Goal: Navigation & Orientation: Find specific page/section

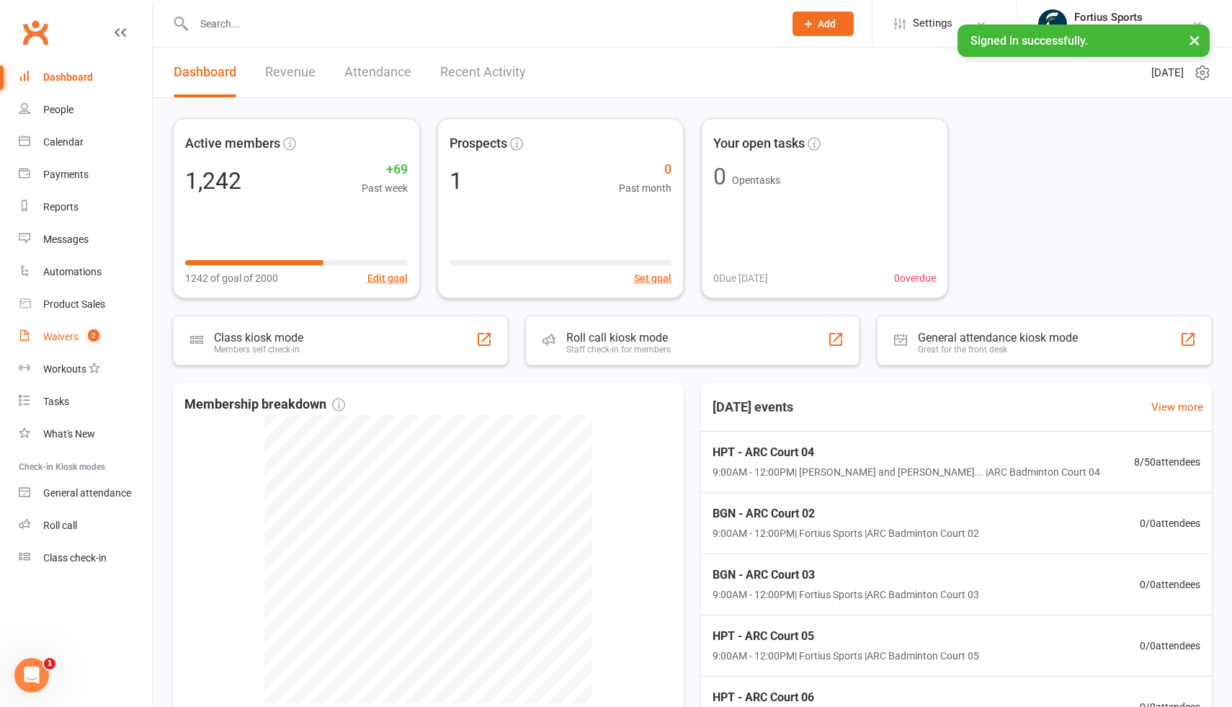
click at [64, 335] on div "Waivers" at bounding box center [60, 337] width 35 height 12
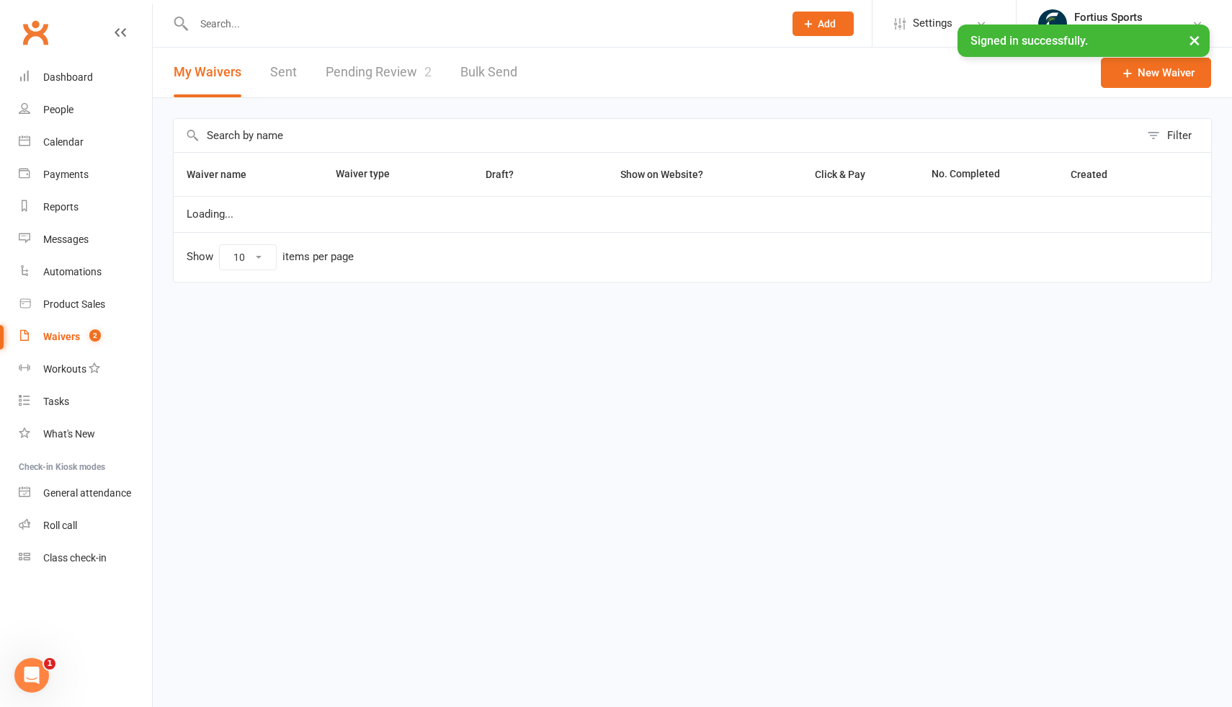
select select "100"
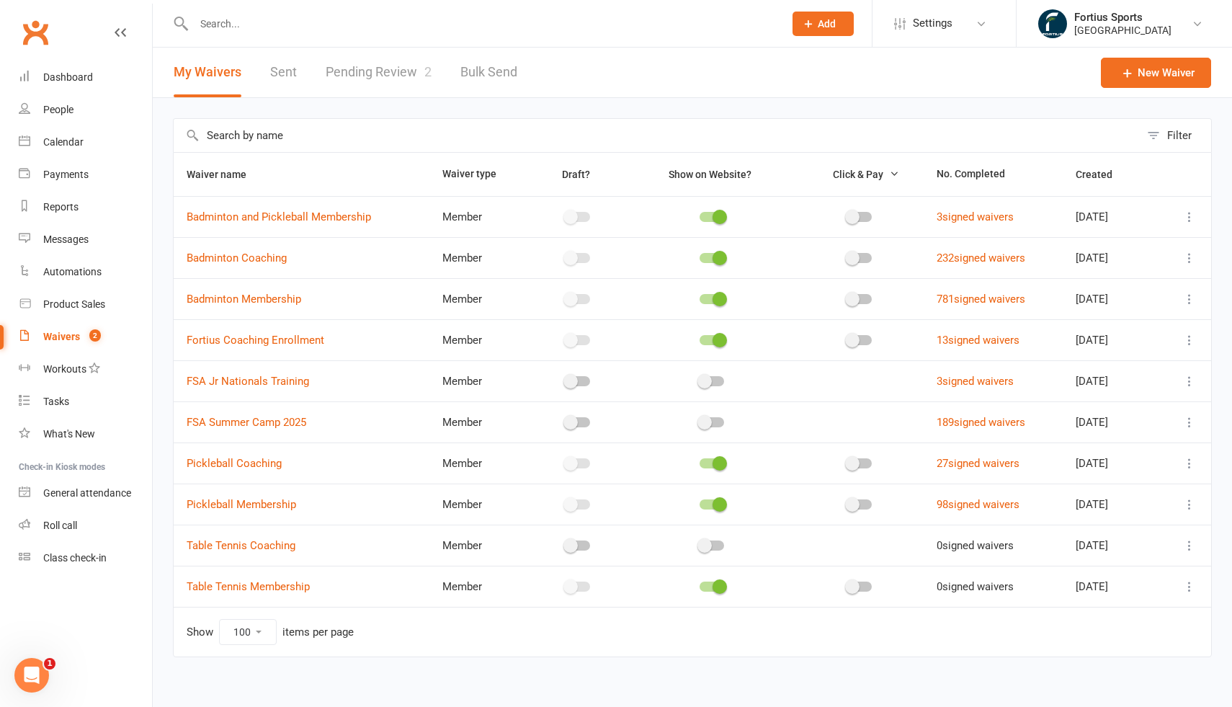
click at [406, 76] on link "Pending Review 2" at bounding box center [379, 73] width 106 height 50
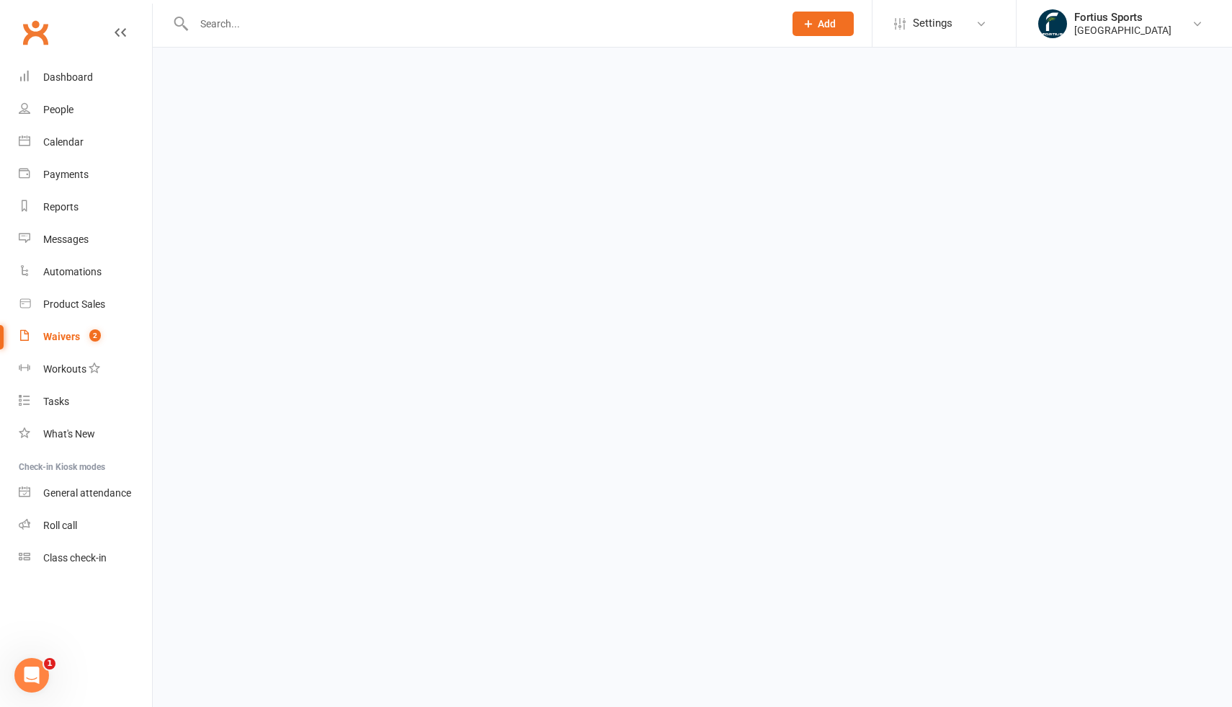
select select "100"
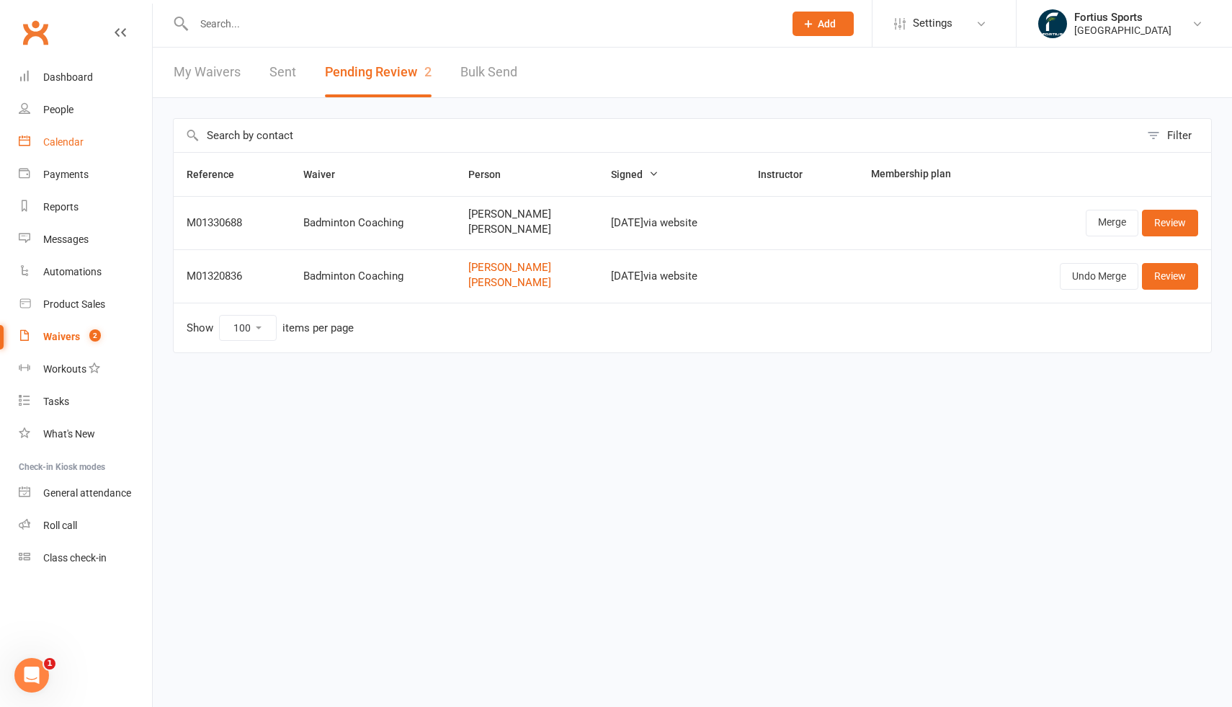
click at [71, 143] on div "Calendar" at bounding box center [63, 142] width 40 height 12
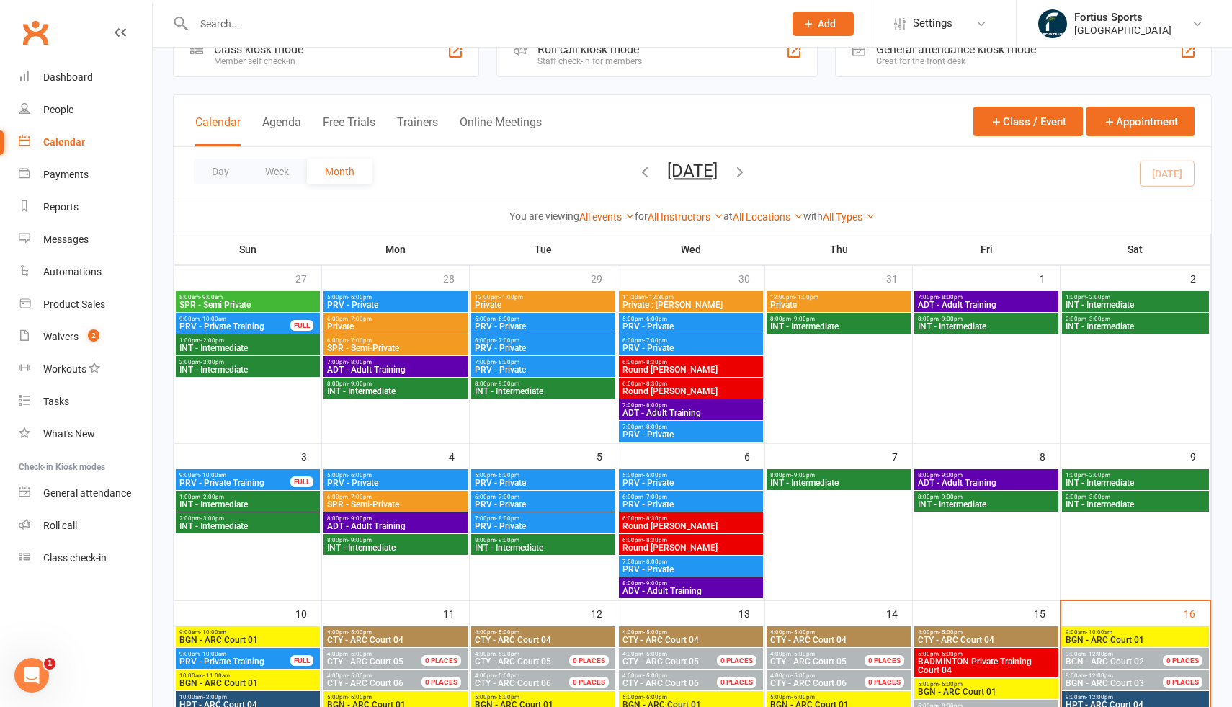
scroll to position [37, 0]
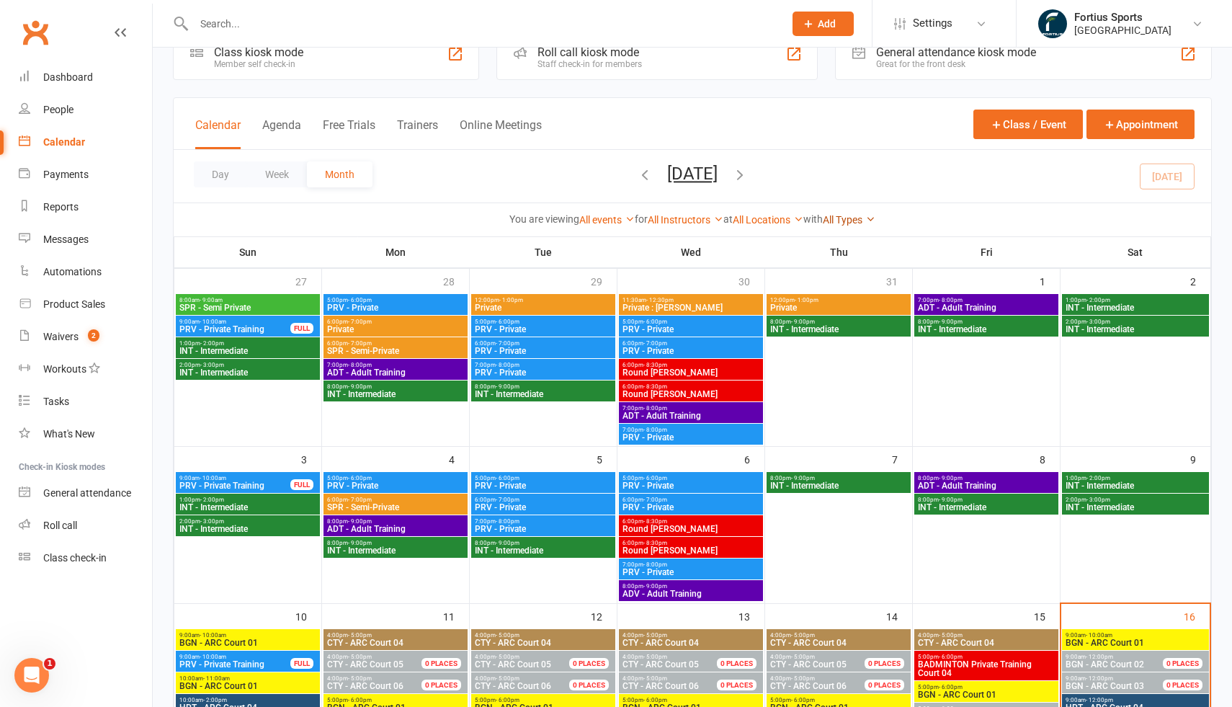
click at [876, 214] on icon at bounding box center [870, 219] width 10 height 10
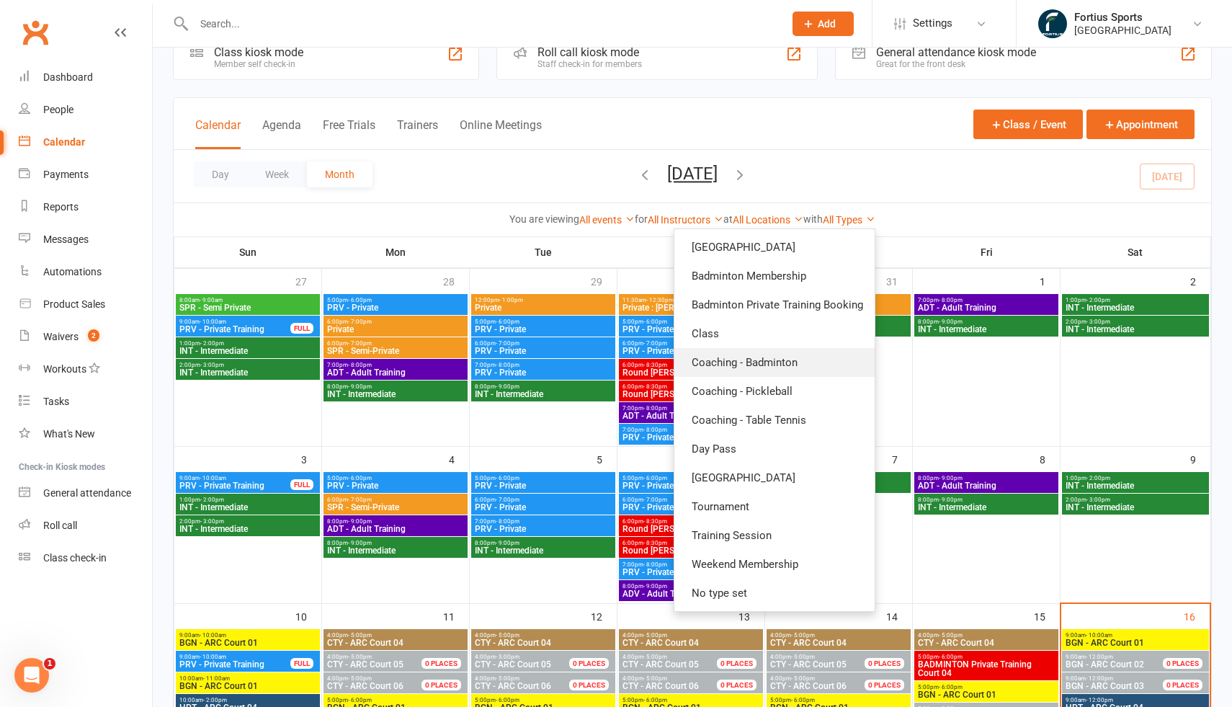
click at [807, 364] on link "Coaching - Badminton" at bounding box center [775, 362] width 200 height 29
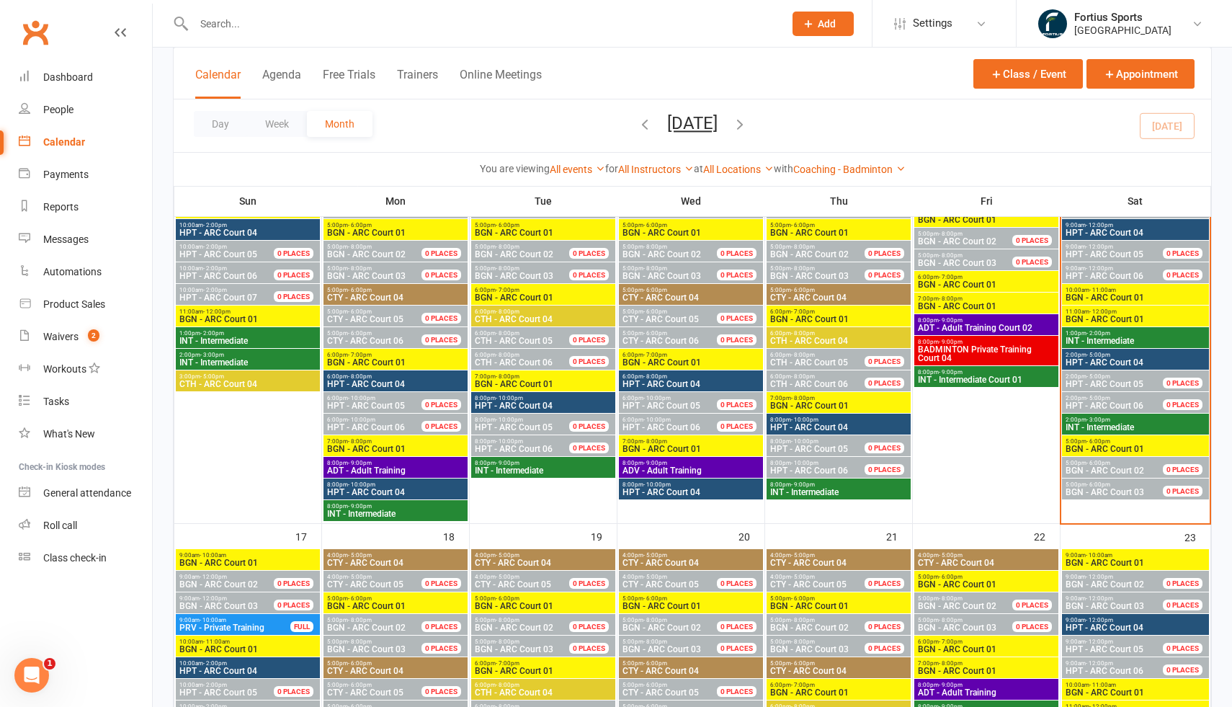
scroll to position [427, 0]
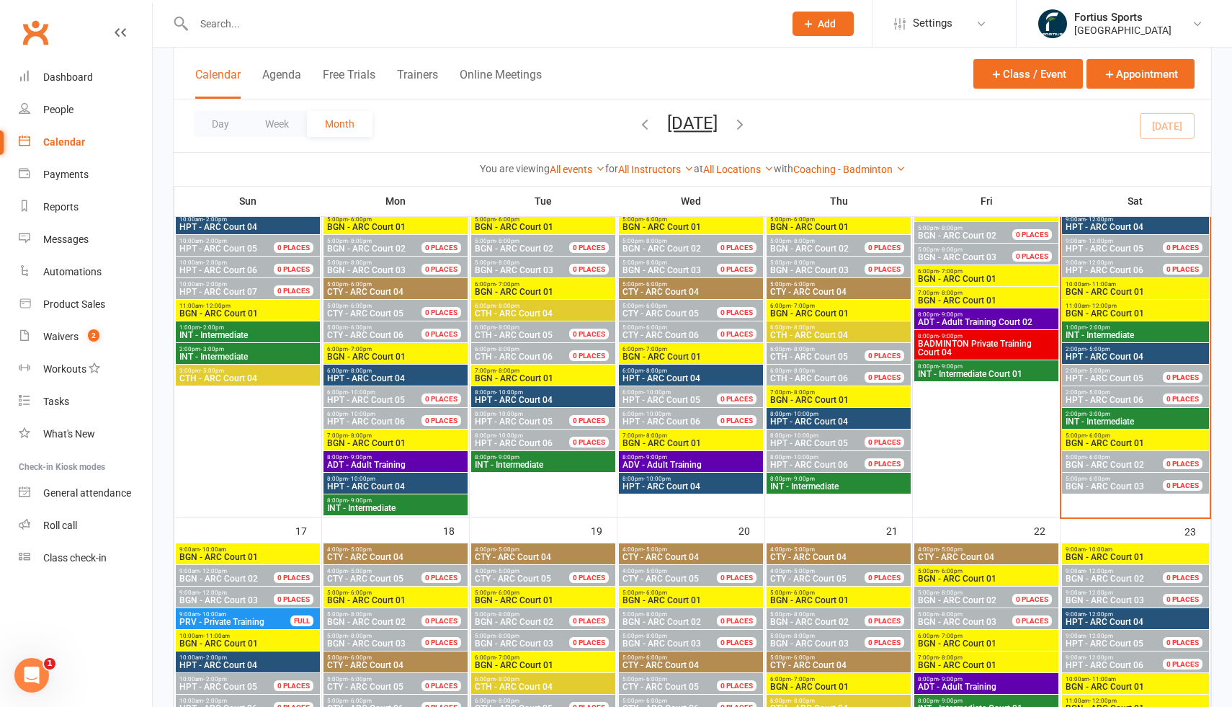
click at [420, 456] on span "8:00pm - 9:00pm" at bounding box center [395, 457] width 138 height 6
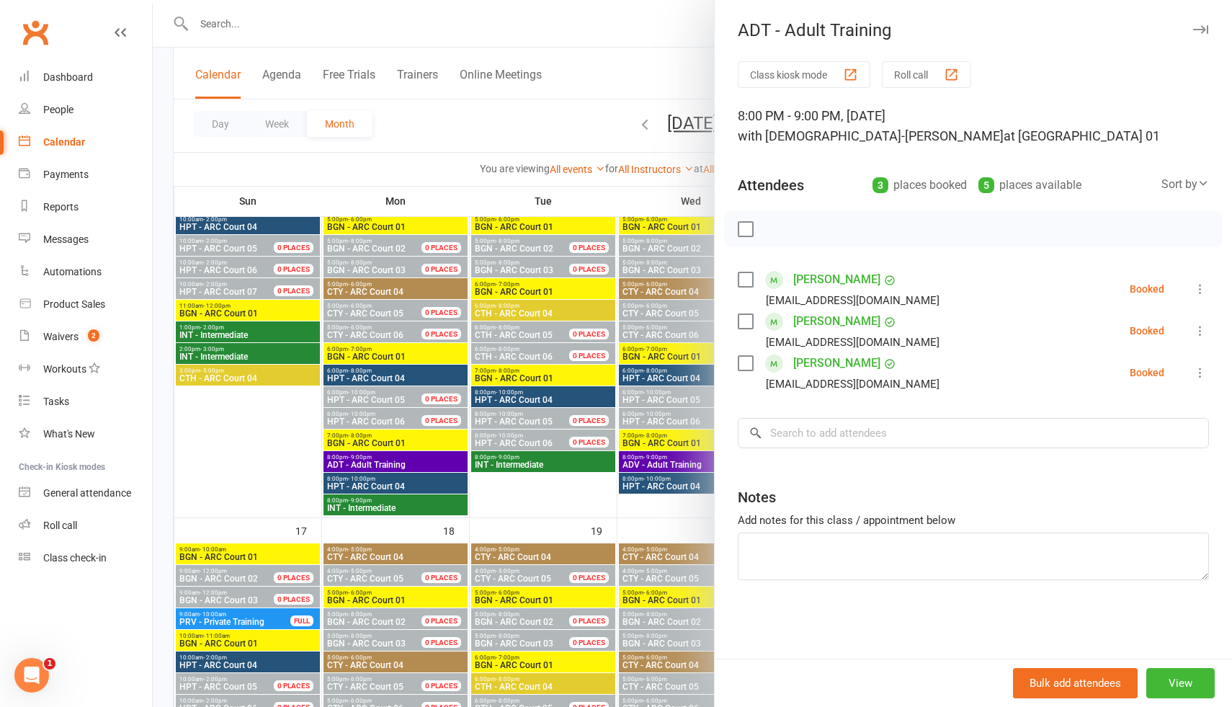
click at [669, 460] on div at bounding box center [693, 353] width 1080 height 707
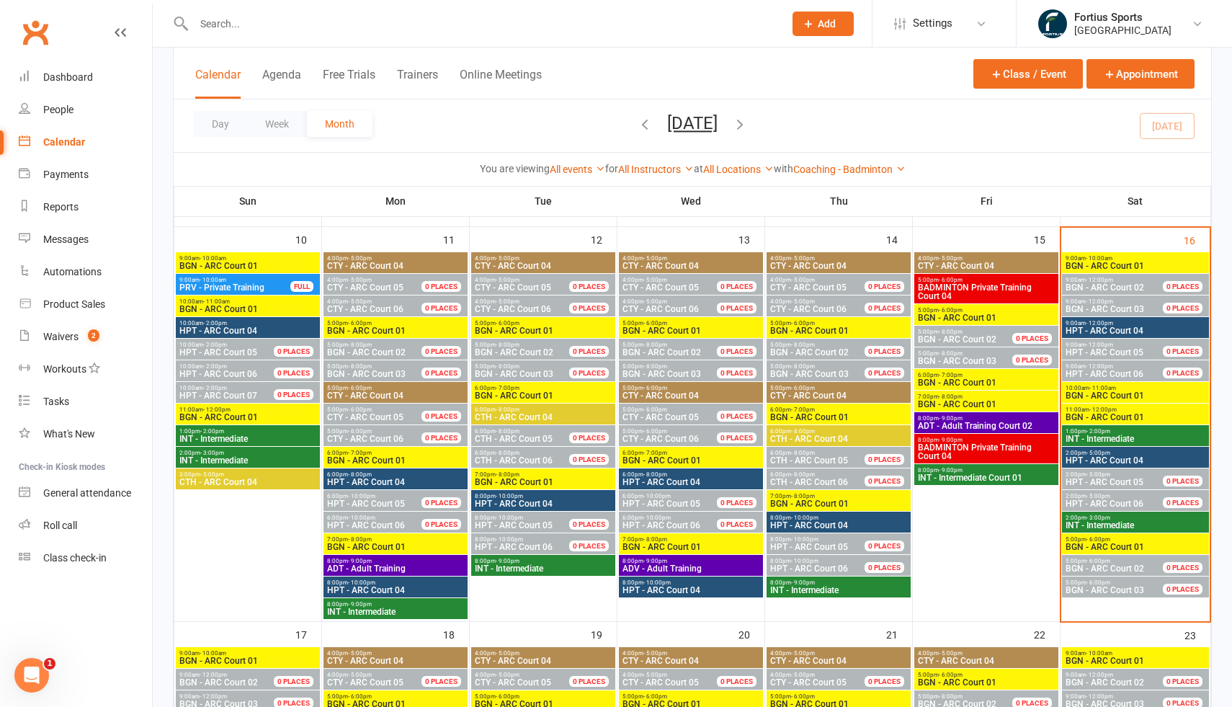
scroll to position [326, 0]
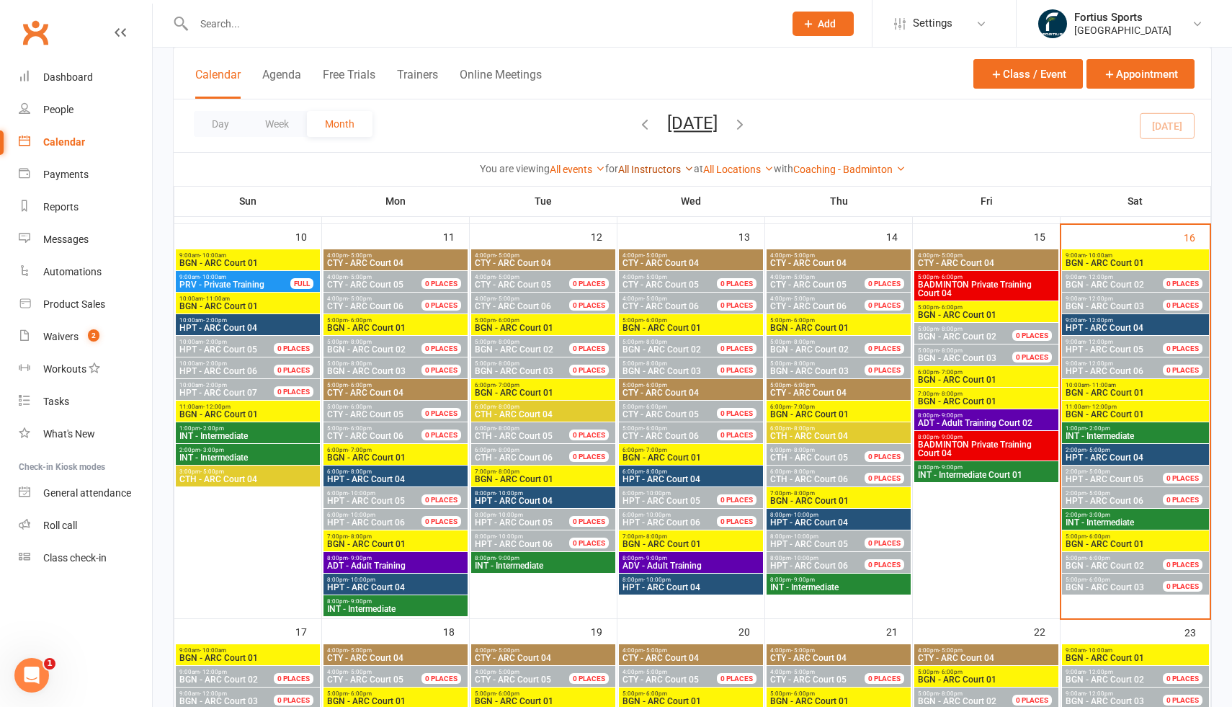
click at [678, 169] on link "All Instructors" at bounding box center [656, 170] width 76 height 12
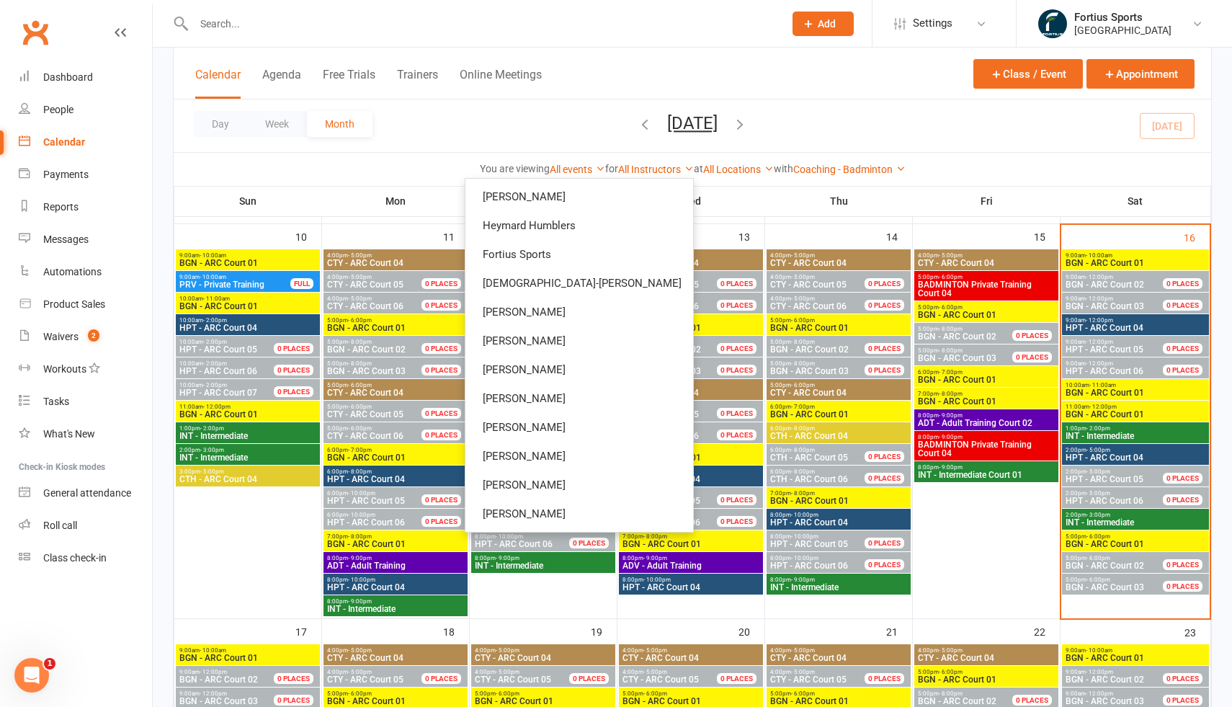
click at [936, 141] on div "Day Week Month [DATE] [DATE] Sun Mon Tue Wed Thu Fri Sat 27 28 29 30 31 01 02 0…" at bounding box center [693, 125] width 1038 height 53
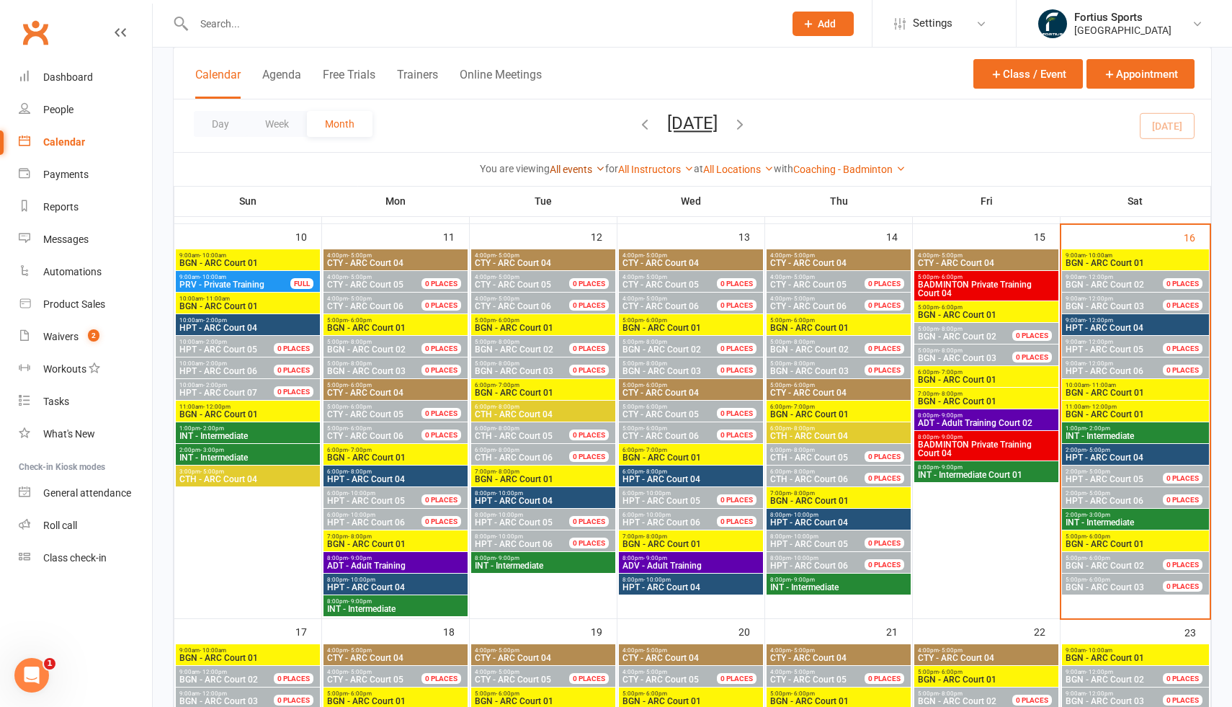
click at [577, 172] on link "All events" at bounding box center [577, 170] width 55 height 12
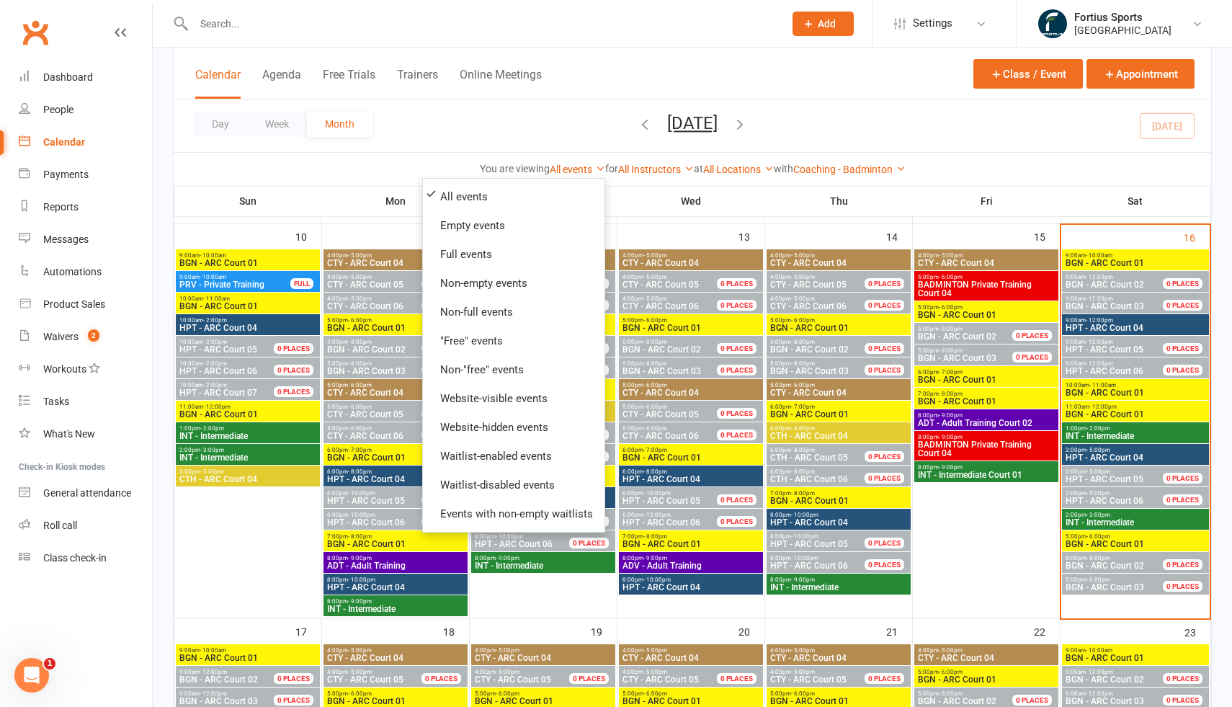
click at [986, 148] on div "Day Week Month [DATE] [DATE] Sun Mon Tue Wed Thu Fri Sat 27 28 29 30 31 01 02 0…" at bounding box center [693, 125] width 1038 height 53
